Goal: Information Seeking & Learning: Learn about a topic

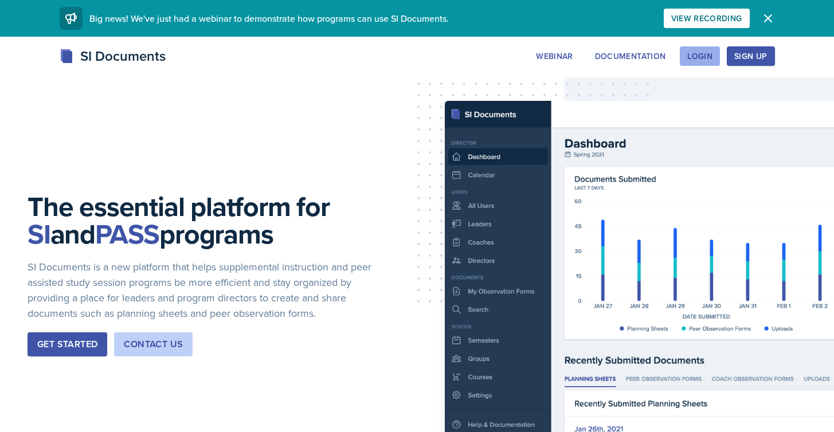
click at [702, 60] on div "Login" at bounding box center [699, 56] width 25 height 9
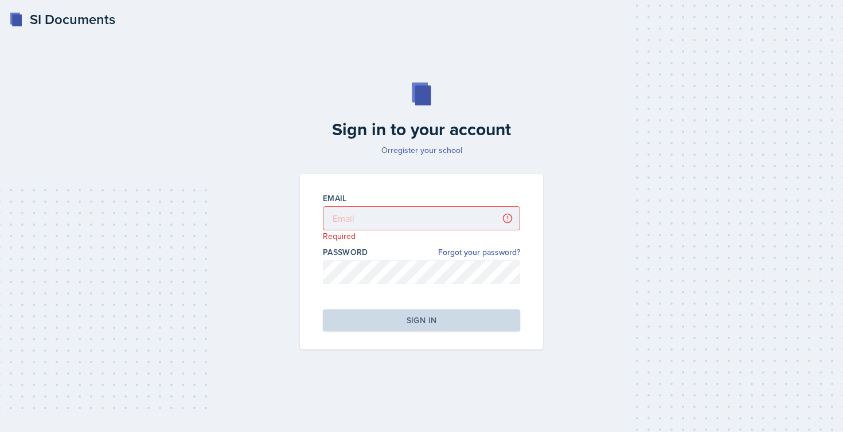
click at [424, 148] on link "register your school" at bounding box center [426, 149] width 72 height 11
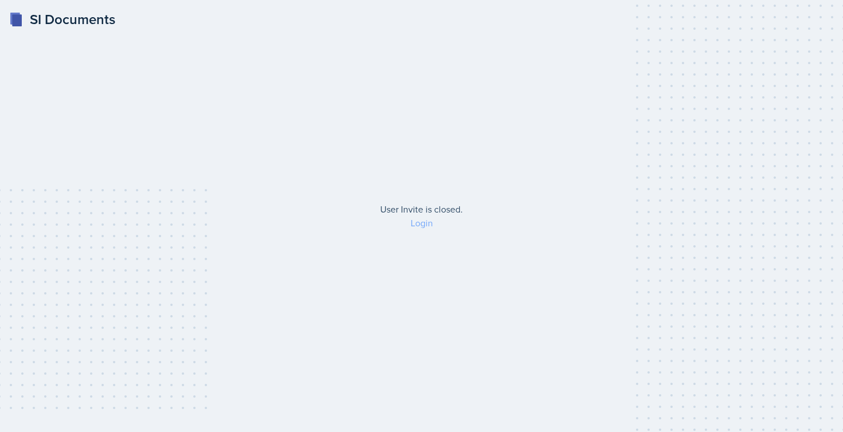
click at [427, 219] on link "Login" at bounding box center [421, 223] width 22 height 13
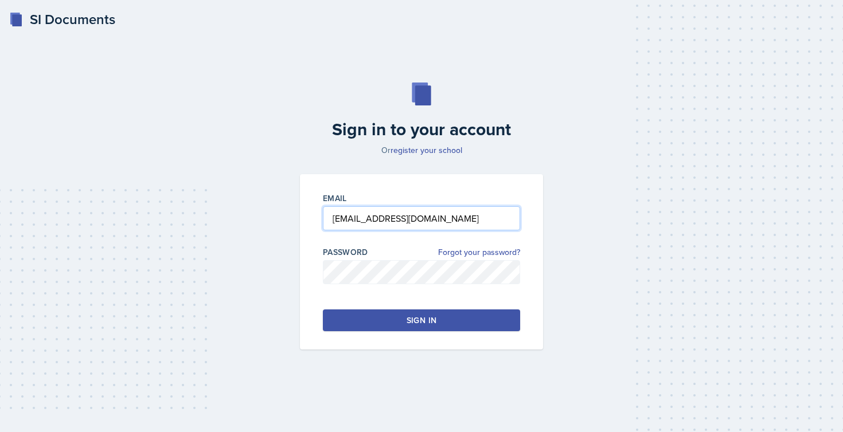
click at [414, 220] on input "throg08@gmail.com" at bounding box center [421, 218] width 197 height 24
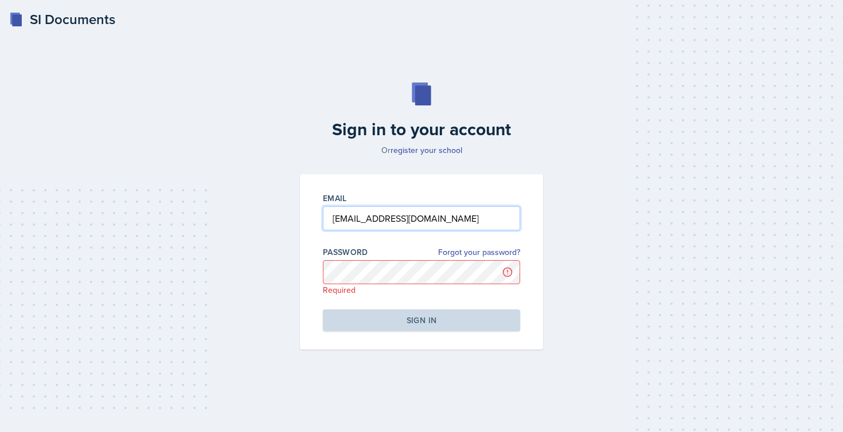
click at [414, 220] on input "throg08@gmail.com" at bounding box center [421, 218] width 197 height 24
type input "[EMAIL_ADDRESS][DOMAIN_NAME]"
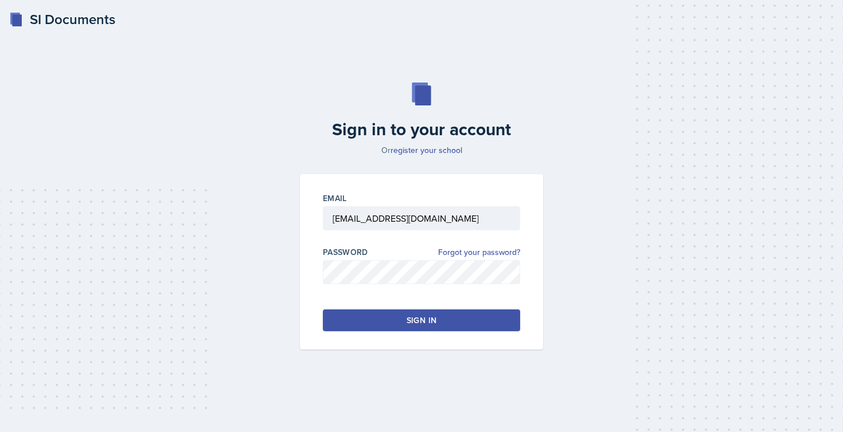
click at [409, 323] on div "Sign in" at bounding box center [421, 320] width 30 height 11
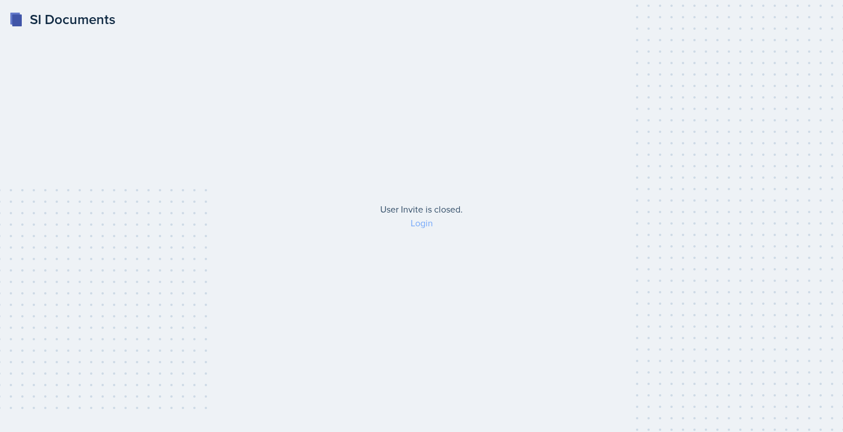
click at [418, 224] on link "Login" at bounding box center [421, 223] width 22 height 13
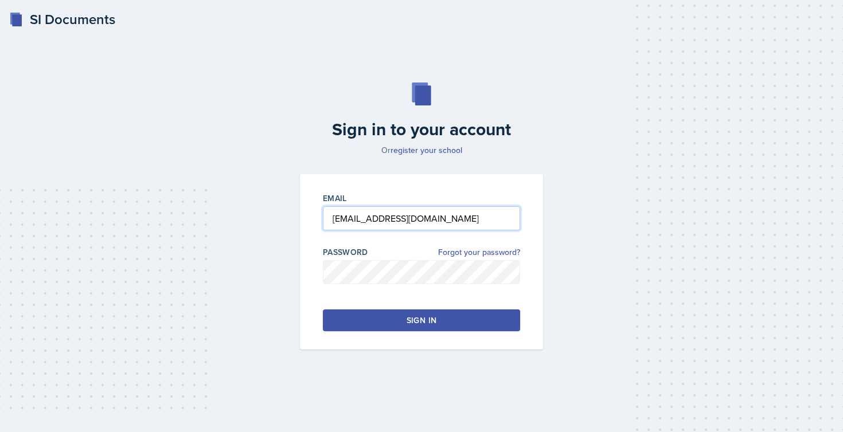
type input "[EMAIL_ADDRESS][DOMAIN_NAME]"
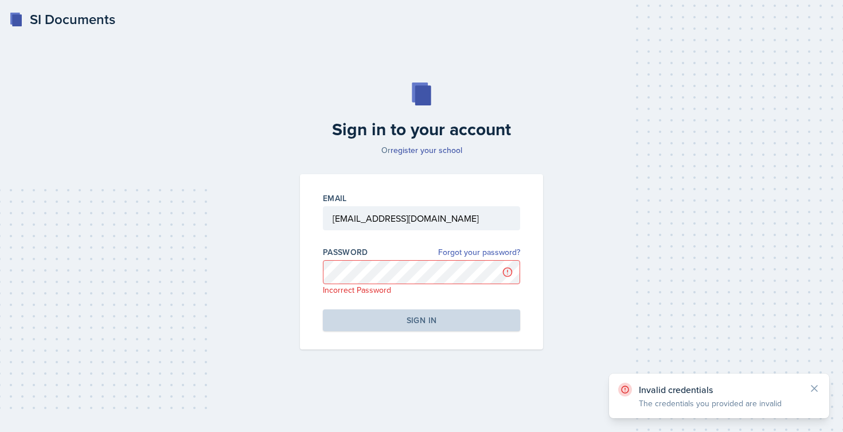
click at [451, 253] on link "Forgot your password?" at bounding box center [479, 253] width 82 height 12
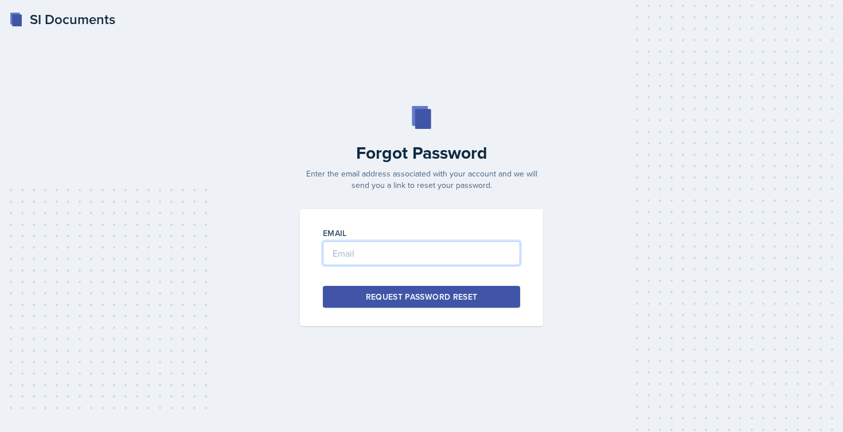
click at [398, 261] on input "email" at bounding box center [421, 253] width 197 height 24
type input "[EMAIL_ADDRESS][DOMAIN_NAME]"
click at [399, 301] on div "Request Password Reset" at bounding box center [422, 296] width 112 height 11
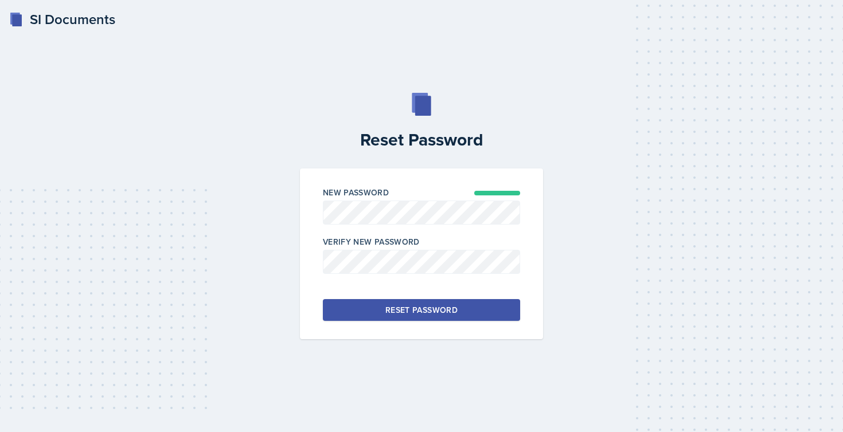
click at [420, 315] on div "Reset Password" at bounding box center [421, 309] width 72 height 11
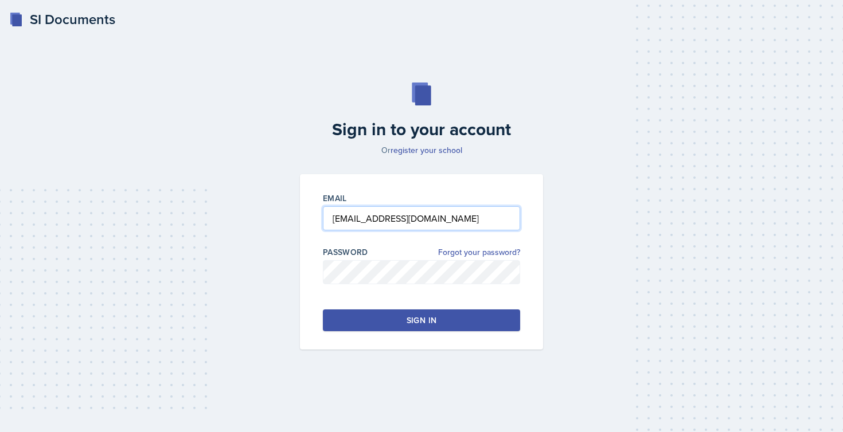
type input "[EMAIL_ADDRESS][DOMAIN_NAME]"
click at [399, 319] on button "Sign in" at bounding box center [421, 321] width 197 height 22
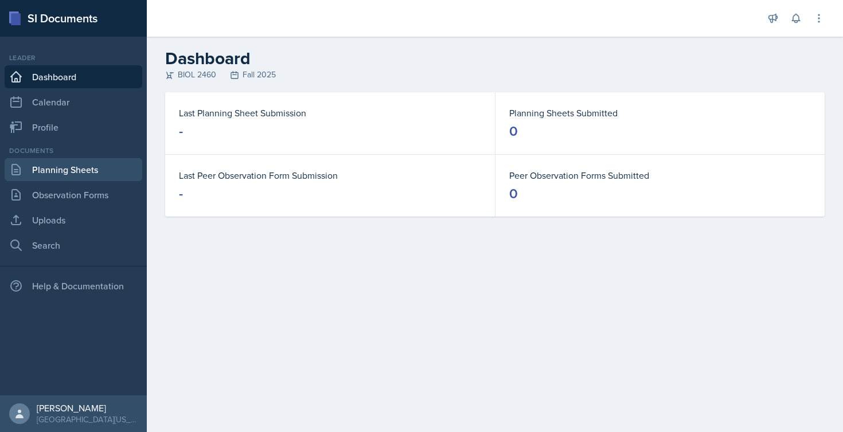
click at [65, 181] on link "Planning Sheets" at bounding box center [74, 169] width 138 height 23
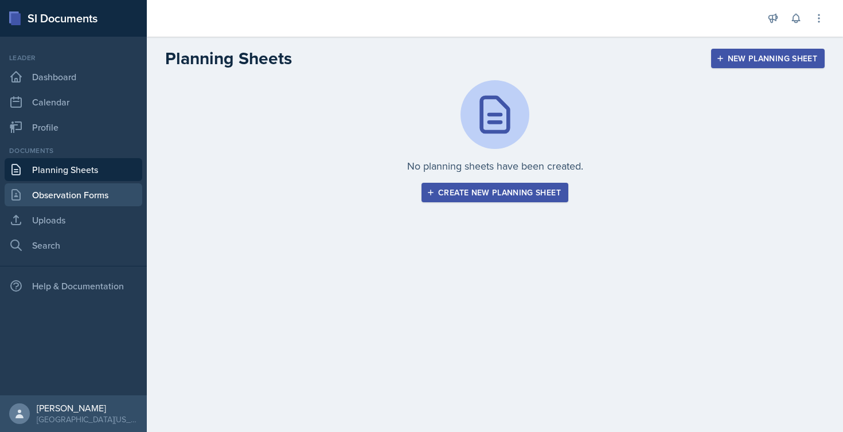
click at [64, 197] on link "Observation Forms" at bounding box center [74, 194] width 138 height 23
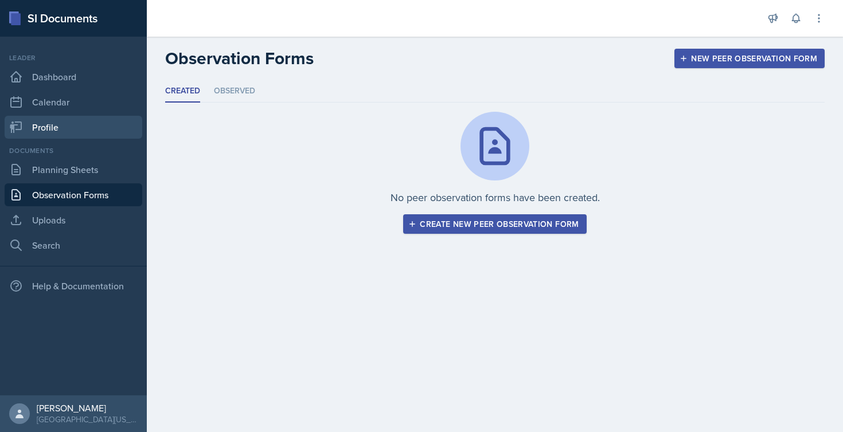
click at [54, 122] on link "Profile" at bounding box center [74, 127] width 138 height 23
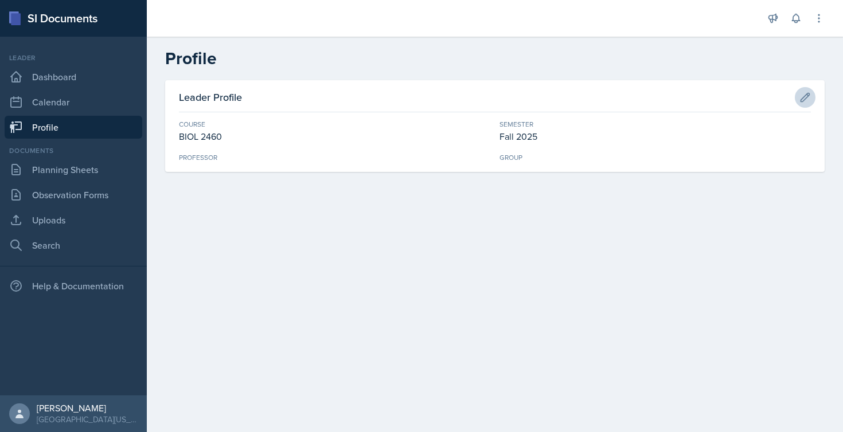
click at [807, 93] on icon at bounding box center [805, 97] width 9 height 9
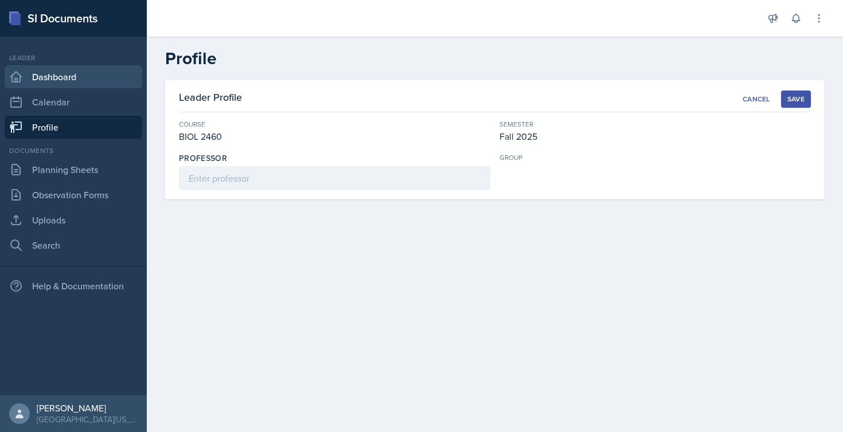
click at [56, 75] on link "Dashboard" at bounding box center [74, 76] width 138 height 23
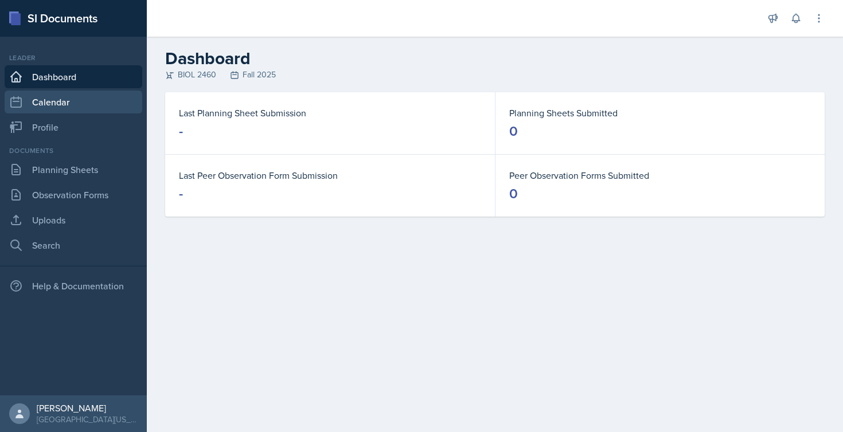
click at [53, 103] on link "Calendar" at bounding box center [74, 102] width 138 height 23
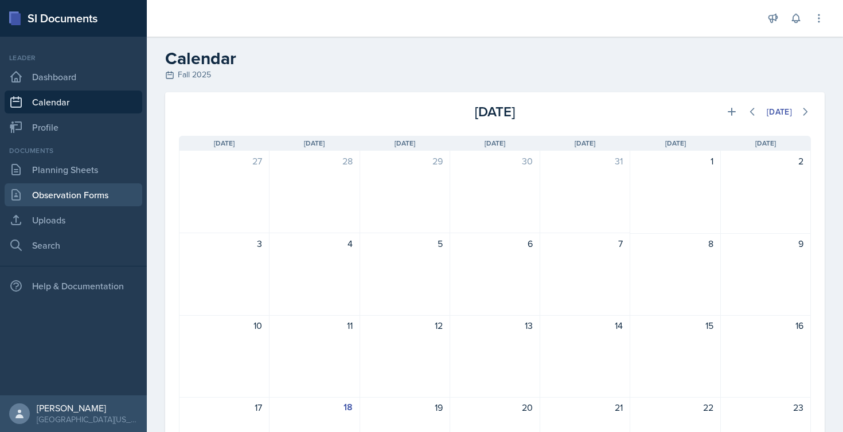
click at [52, 193] on link "Observation Forms" at bounding box center [74, 194] width 138 height 23
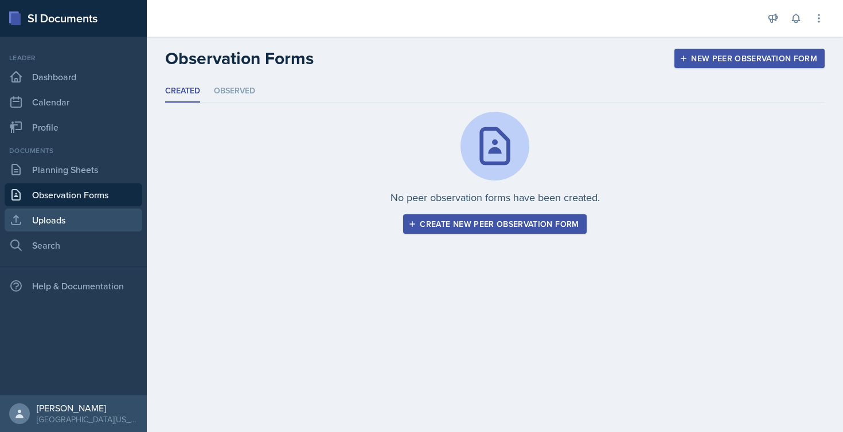
click at [46, 217] on link "Uploads" at bounding box center [74, 220] width 138 height 23
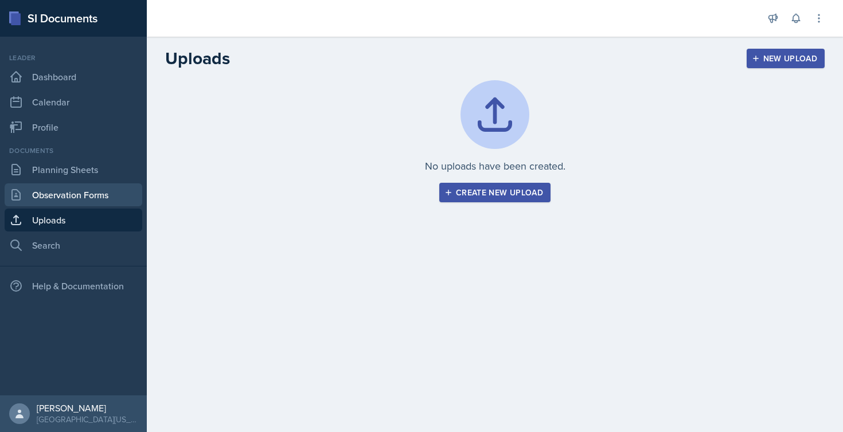
click at [58, 196] on link "Observation Forms" at bounding box center [74, 194] width 138 height 23
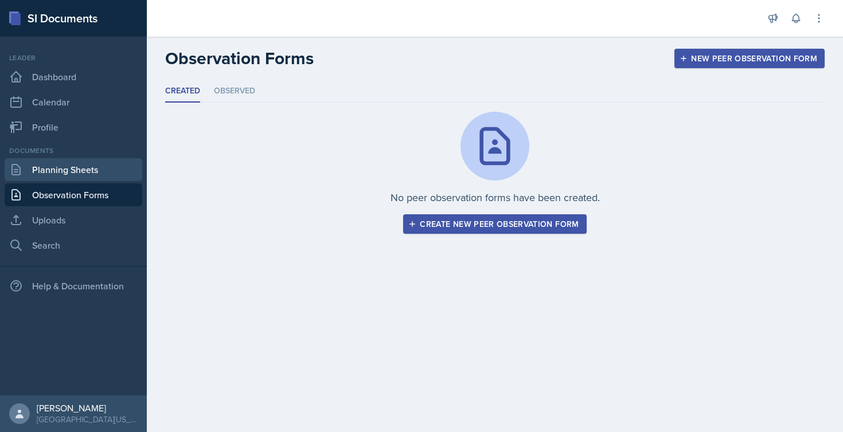
click at [66, 159] on link "Planning Sheets" at bounding box center [74, 169] width 138 height 23
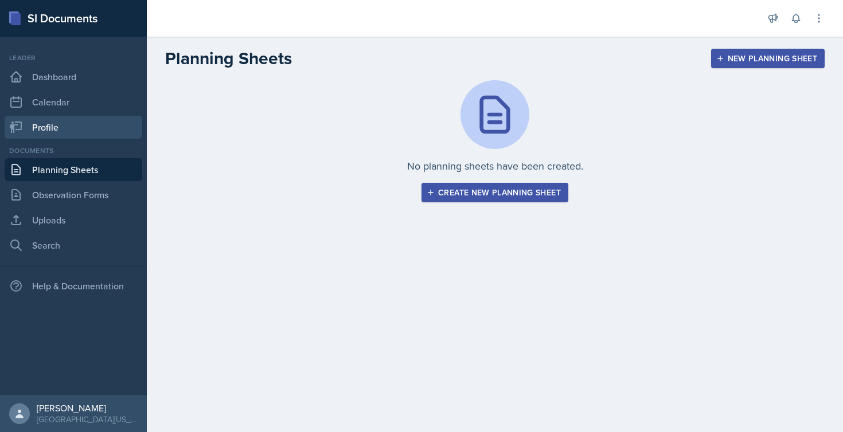
click at [50, 131] on link "Profile" at bounding box center [74, 127] width 138 height 23
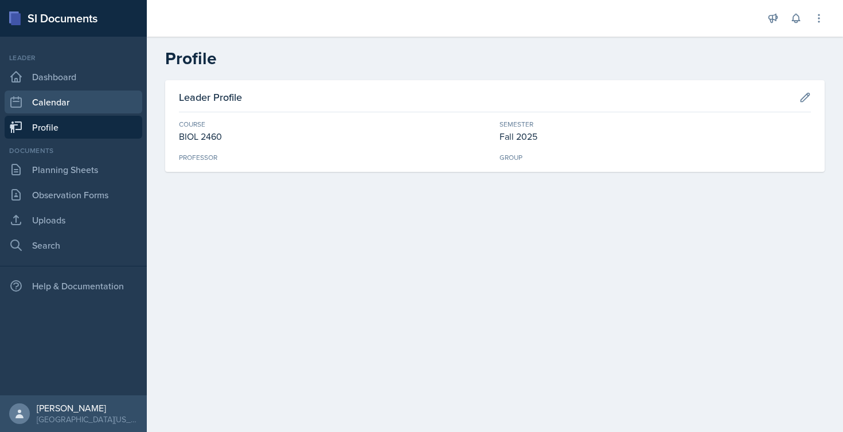
click at [52, 104] on link "Calendar" at bounding box center [74, 102] width 138 height 23
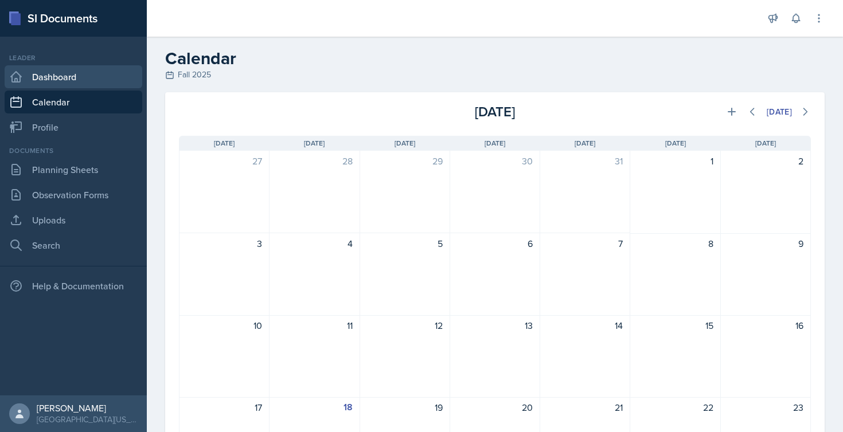
click at [61, 73] on link "Dashboard" at bounding box center [74, 76] width 138 height 23
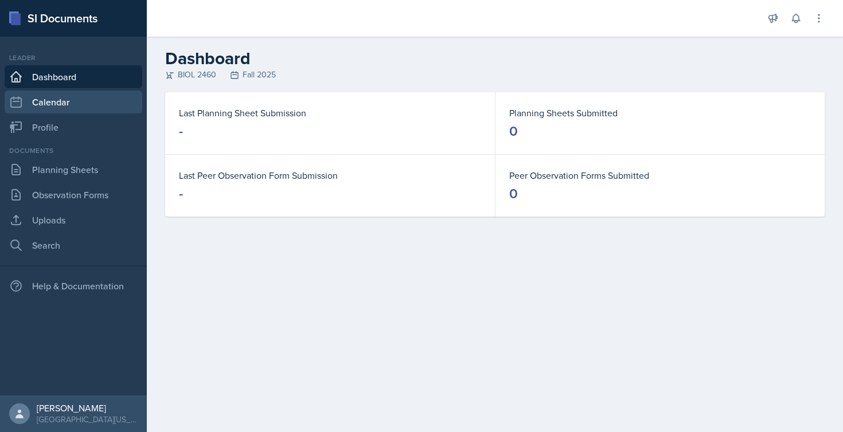
click at [57, 108] on link "Calendar" at bounding box center [74, 102] width 138 height 23
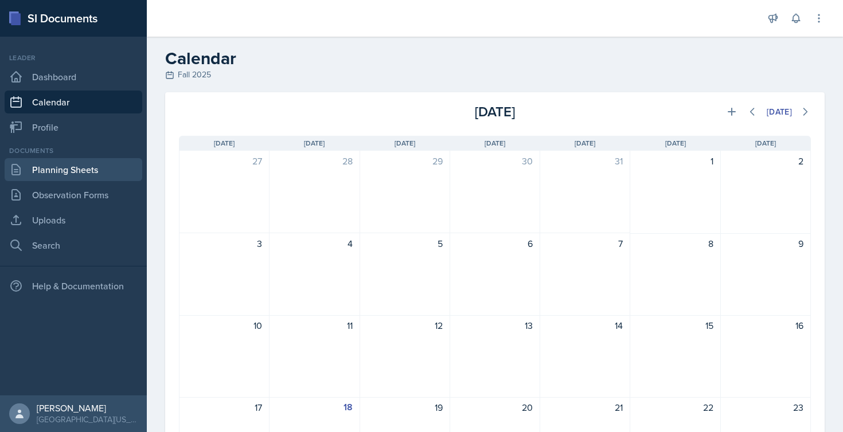
click at [55, 172] on link "Planning Sheets" at bounding box center [74, 169] width 138 height 23
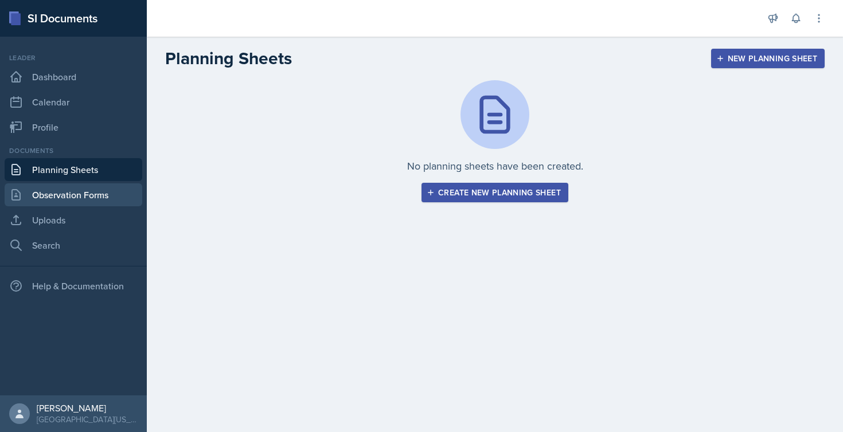
click at [57, 198] on link "Observation Forms" at bounding box center [74, 194] width 138 height 23
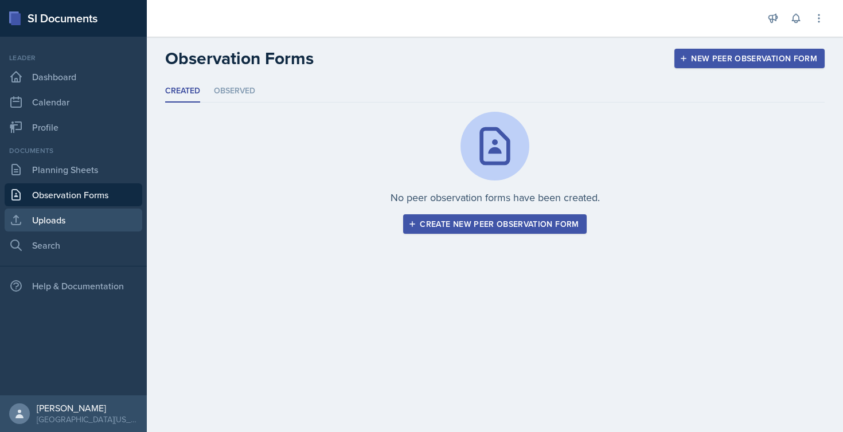
click at [54, 218] on link "Uploads" at bounding box center [74, 220] width 138 height 23
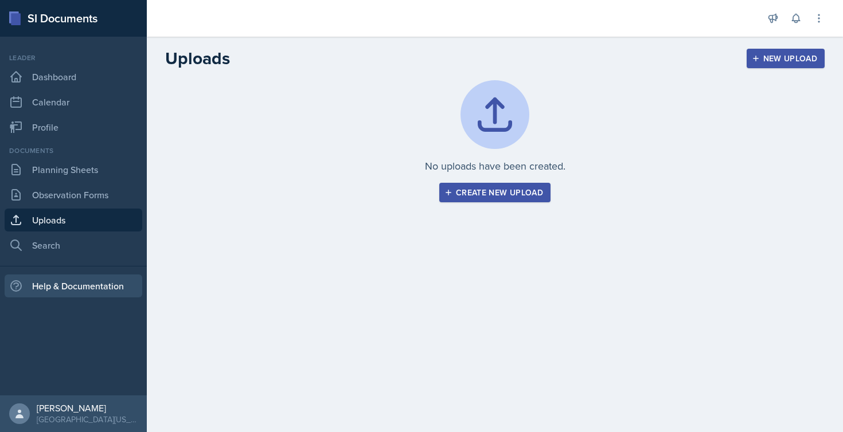
click at [77, 286] on div "Help & Documentation" at bounding box center [74, 286] width 138 height 23
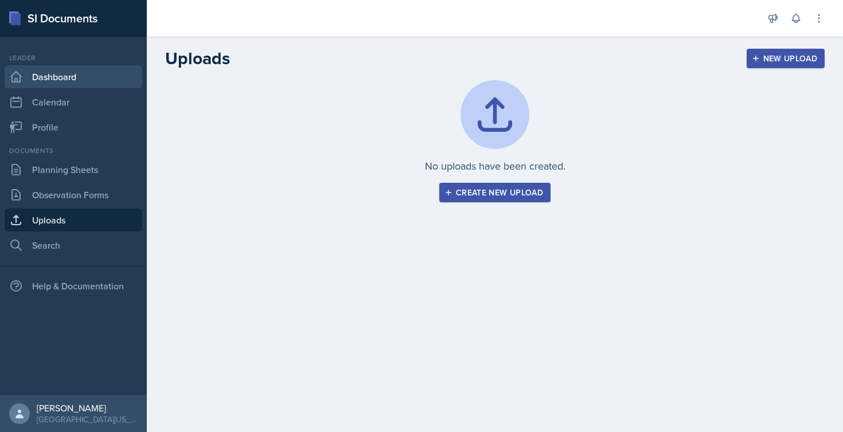
click at [91, 69] on link "Dashboard" at bounding box center [74, 76] width 138 height 23
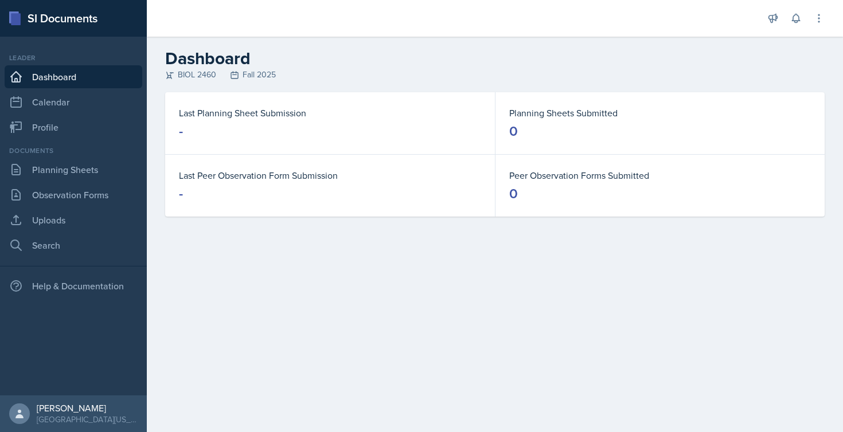
click at [239, 112] on dt "Last Planning Sheet Submission" at bounding box center [330, 113] width 302 height 14
click at [66, 105] on link "Calendar" at bounding box center [74, 102] width 138 height 23
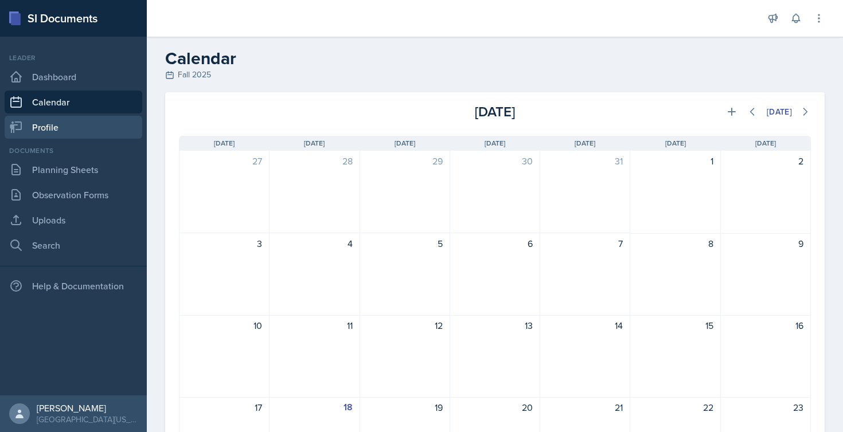
click at [46, 131] on link "Profile" at bounding box center [74, 127] width 138 height 23
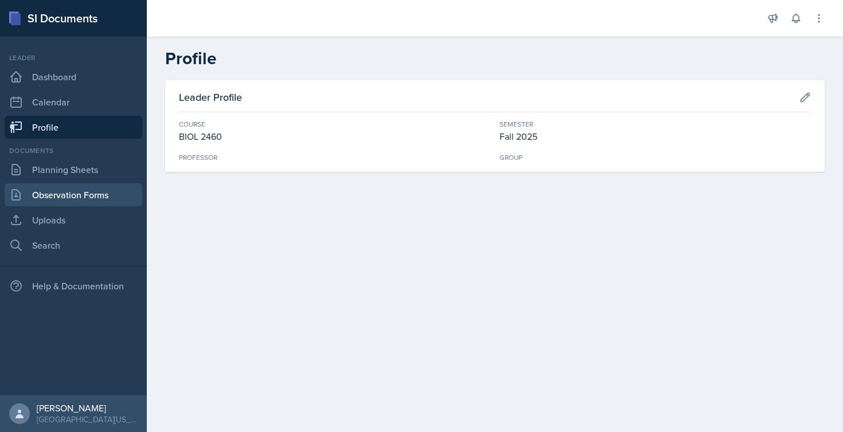
click at [44, 195] on link "Observation Forms" at bounding box center [74, 194] width 138 height 23
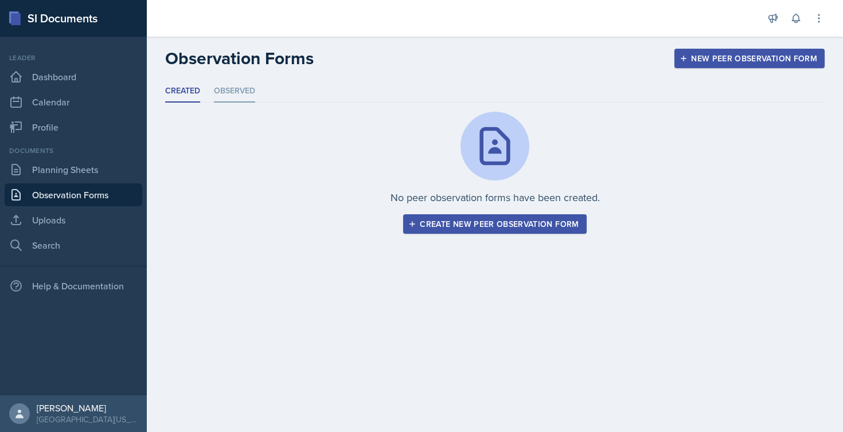
click at [236, 91] on li "Observed" at bounding box center [234, 91] width 41 height 22
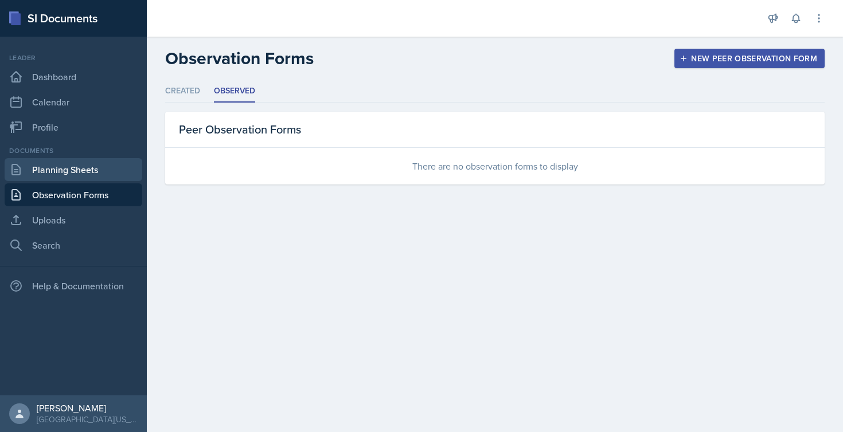
click at [73, 174] on link "Planning Sheets" at bounding box center [74, 169] width 138 height 23
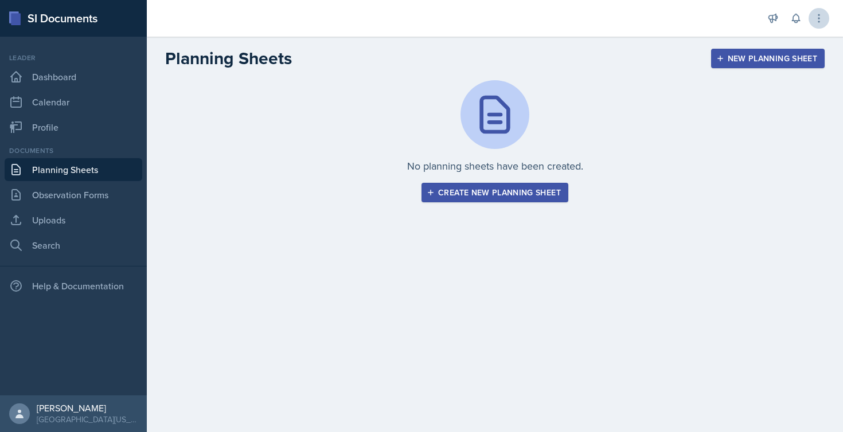
click at [822, 19] on icon at bounding box center [818, 18] width 11 height 11
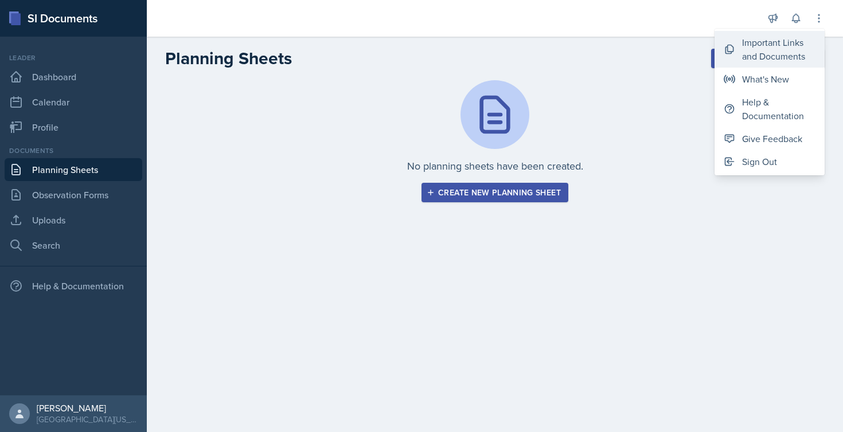
click at [772, 59] on div "Important Links and Documents" at bounding box center [778, 50] width 73 height 28
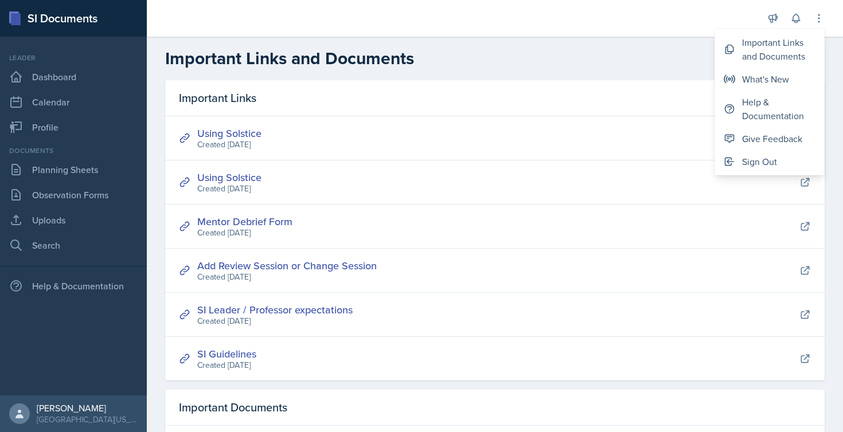
click at [501, 41] on header "Important Links and Documents" at bounding box center [495, 59] width 696 height 44
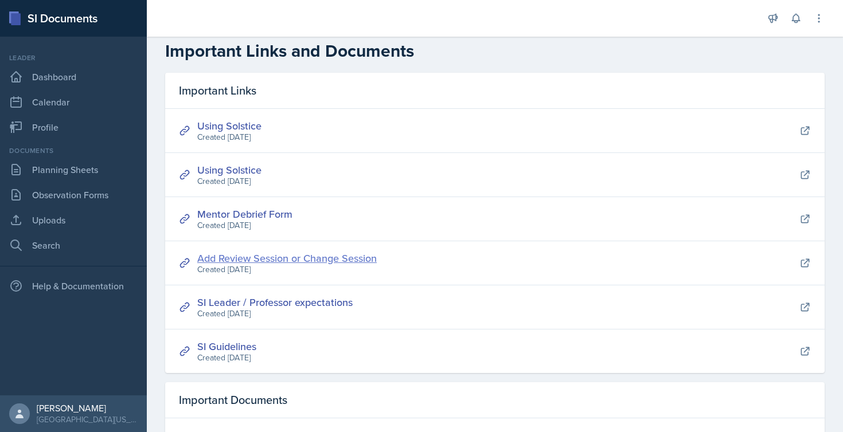
scroll to position [28, 0]
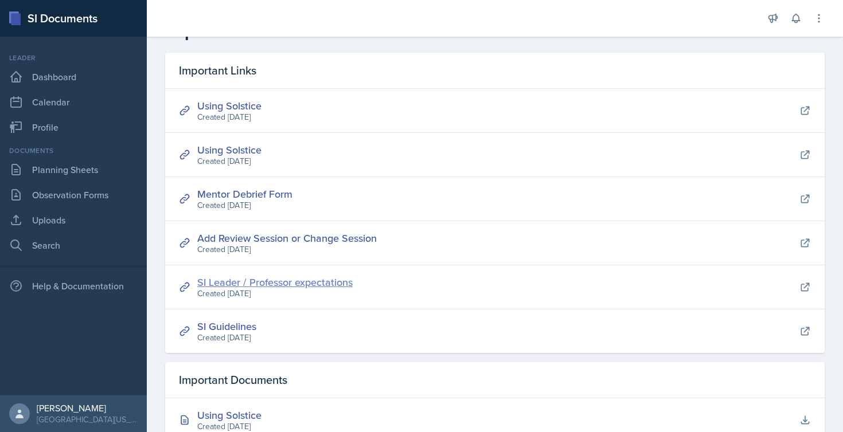
click at [267, 277] on link "SI Leader / Professor expectations" at bounding box center [274, 282] width 155 height 14
click at [65, 80] on link "Dashboard" at bounding box center [74, 76] width 138 height 23
